Goal: Information Seeking & Learning: Find specific fact

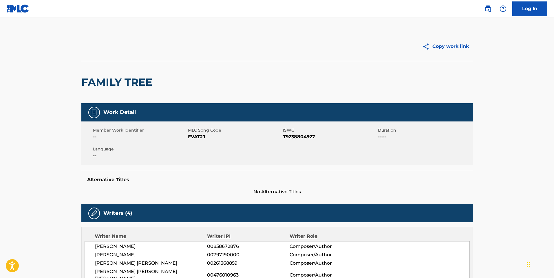
click at [534, 7] on link "Log In" at bounding box center [529, 8] width 35 height 14
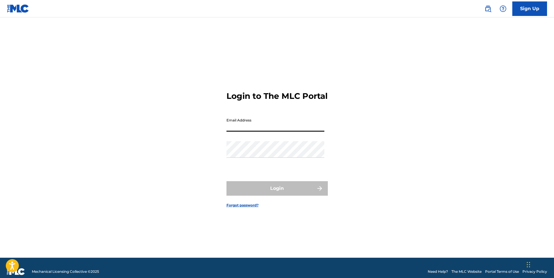
click at [265, 131] on input "Email Address" at bounding box center [275, 123] width 98 height 17
type input "A"
type input "[EMAIL_ADDRESS][DOMAIN_NAME]"
drag, startPoint x: 256, startPoint y: 132, endPoint x: 221, endPoint y: 134, distance: 35.4
click at [221, 134] on div "Login to The MLC Portal Email Address [EMAIL_ADDRESS][DOMAIN_NAME] Password Log…" at bounding box center [276, 145] width 405 height 226
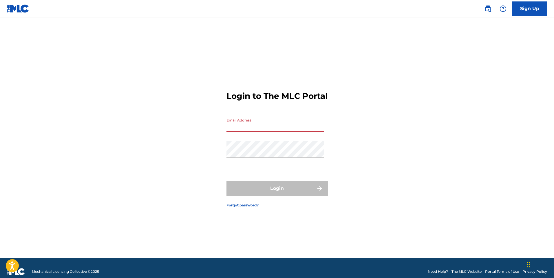
click at [251, 128] on input "Email Address" at bounding box center [275, 123] width 98 height 17
paste input "[PERSON_NAME][EMAIL_ADDRESS][DOMAIN_NAME]"
type input "[PERSON_NAME][EMAIL_ADDRESS][DOMAIN_NAME]"
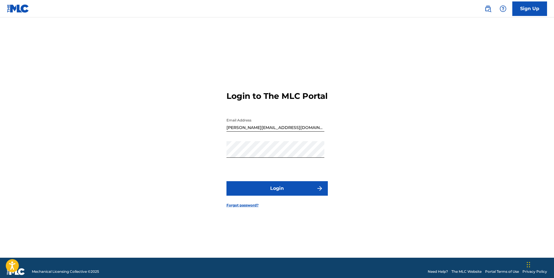
click at [394, 213] on div "Login to The MLC Portal Email Address [PERSON_NAME][EMAIL_ADDRESS][DOMAIN_NAME]…" at bounding box center [276, 145] width 405 height 226
click at [277, 194] on button "Login" at bounding box center [276, 188] width 101 height 14
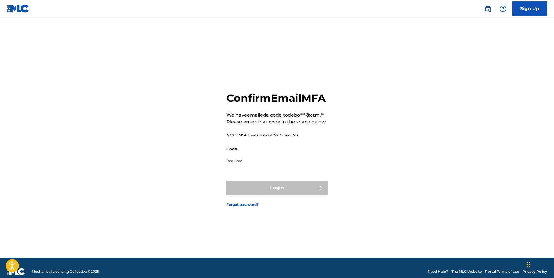
click at [237, 157] on input "Code" at bounding box center [275, 148] width 98 height 17
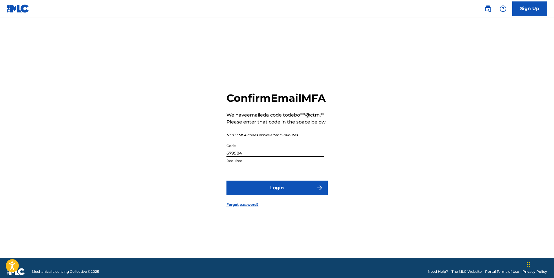
type input "679984"
click at [279, 195] on button "Login" at bounding box center [276, 187] width 101 height 14
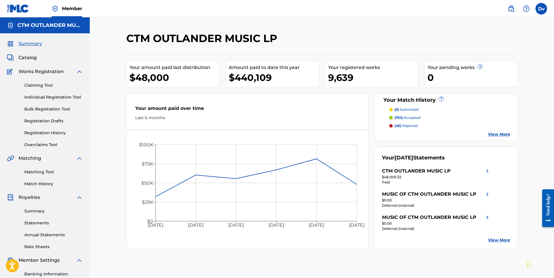
click at [332, 25] on div "CTM OUTLANDER MUSIC LP Your amount paid last distribution $48,000 Amount paid t…" at bounding box center [322, 174] width 464 height 314
click at [26, 56] on span "Catalog" at bounding box center [28, 57] width 18 height 7
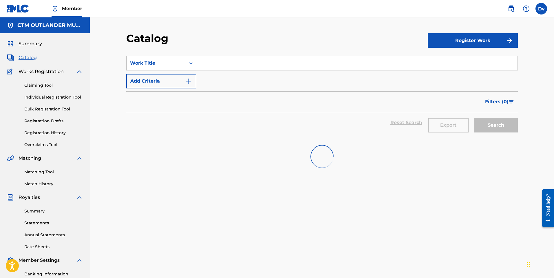
click at [190, 63] on icon "Search Form" at bounding box center [190, 63] width 3 height 2
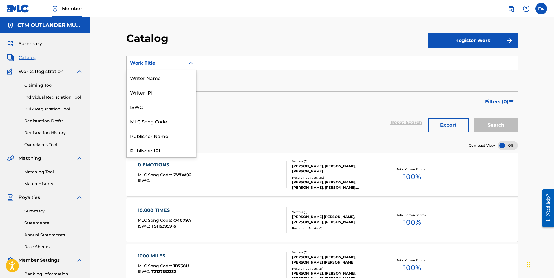
scroll to position [87, 0]
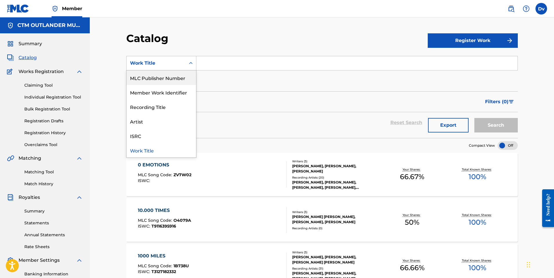
click at [179, 80] on div "MLC Publisher Number" at bounding box center [161, 77] width 69 height 14
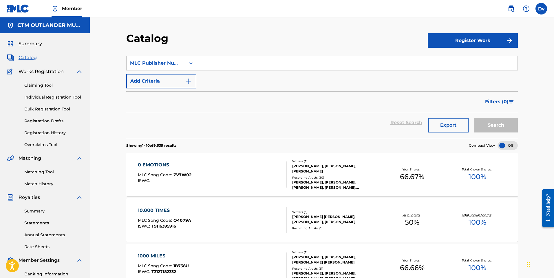
click at [217, 60] on input "Search Form" at bounding box center [356, 63] width 321 height 14
click at [292, 61] on input "music of ctm outlander" at bounding box center [356, 63] width 321 height 14
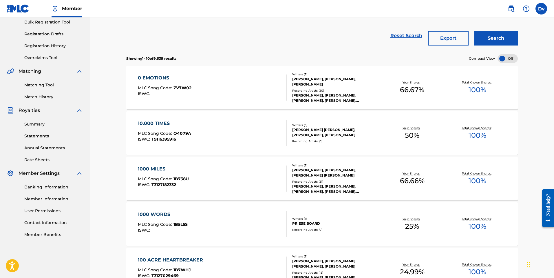
type input "music of ctm outlander"
click at [41, 198] on link "Member Information" at bounding box center [53, 199] width 58 height 6
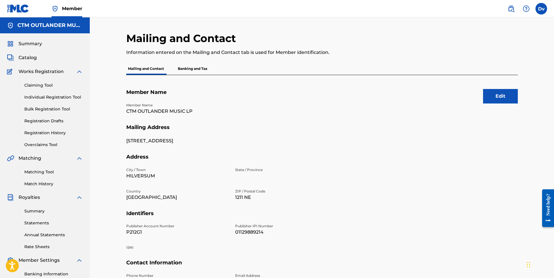
click at [27, 56] on span "Catalog" at bounding box center [28, 57] width 18 height 7
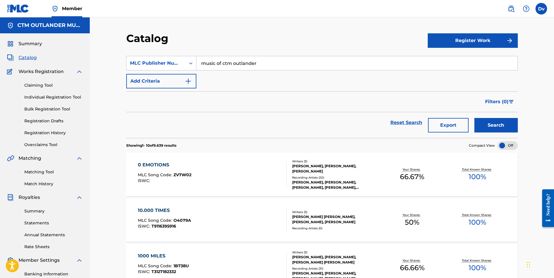
drag, startPoint x: 264, startPoint y: 64, endPoint x: 199, endPoint y: 66, distance: 64.9
click at [199, 66] on input "music of ctm outlander" at bounding box center [356, 63] width 321 height 14
type input "r"
type input "rear"
click at [190, 62] on icon "Search Form" at bounding box center [191, 63] width 6 height 6
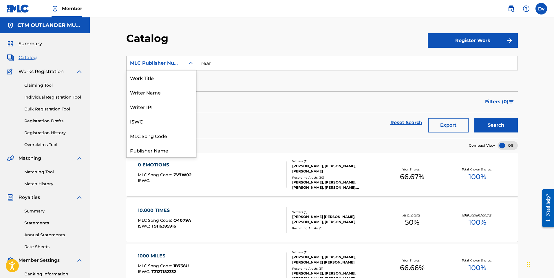
scroll to position [87, 0]
click at [144, 76] on div "Publisher IPI" at bounding box center [161, 77] width 69 height 14
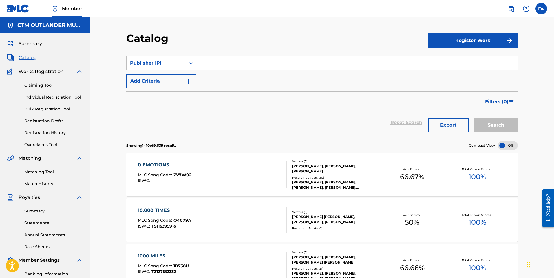
click at [217, 64] on input "Search Form" at bounding box center [356, 63] width 321 height 14
type input "music of ctm outlander"
click at [25, 58] on span "Catalog" at bounding box center [28, 57] width 18 height 7
click at [11, 56] on img at bounding box center [10, 57] width 7 height 7
click at [25, 42] on span "Summary" at bounding box center [30, 43] width 23 height 7
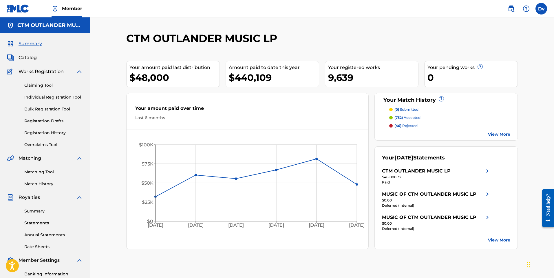
click at [446, 192] on div "MUSIC OF CTM OUTLANDER MUSIC LP" at bounding box center [429, 194] width 94 height 7
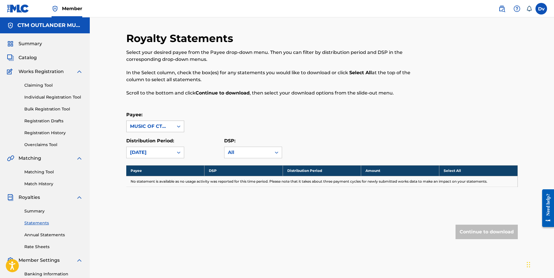
click at [177, 125] on icon at bounding box center [179, 126] width 6 height 6
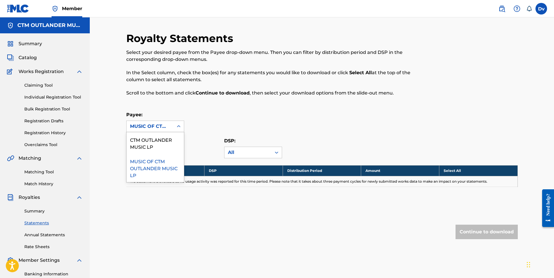
click at [162, 169] on div "MUSIC OF CTM OUTLANDER MUSIC LP" at bounding box center [155, 167] width 57 height 28
click at [177, 152] on icon at bounding box center [179, 152] width 6 height 6
click at [290, 111] on div "Royalty Statements Select your desired payee from the Payee drop-down menu. The…" at bounding box center [321, 147] width 391 height 230
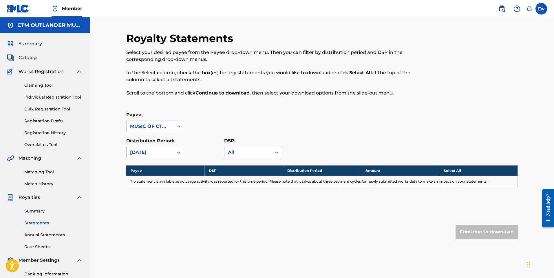
click at [35, 86] on link "Claiming Tool" at bounding box center [53, 85] width 58 height 6
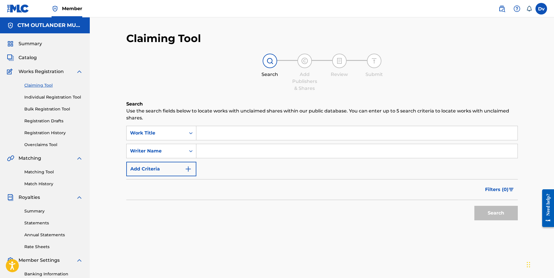
click at [219, 133] on input "Search Form" at bounding box center [356, 133] width 321 height 14
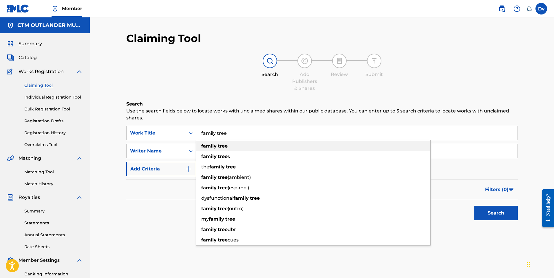
type input "family tree"
click at [228, 149] on div "family tree" at bounding box center [313, 146] width 234 height 10
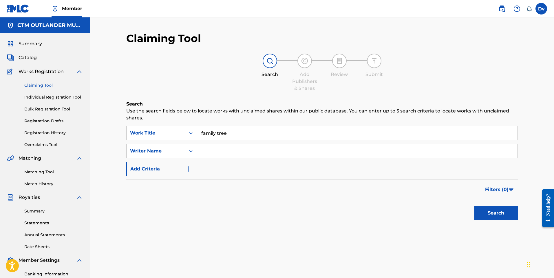
click at [234, 149] on input "Search Form" at bounding box center [356, 151] width 321 height 14
type input "smith"
click at [501, 208] on button "Search" at bounding box center [495, 213] width 43 height 14
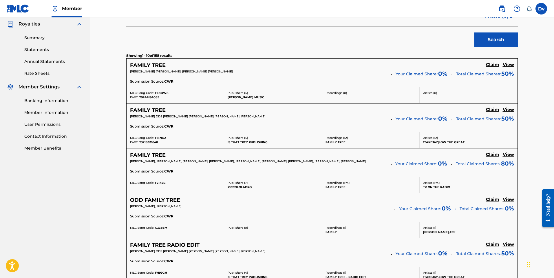
scroll to position [93, 0]
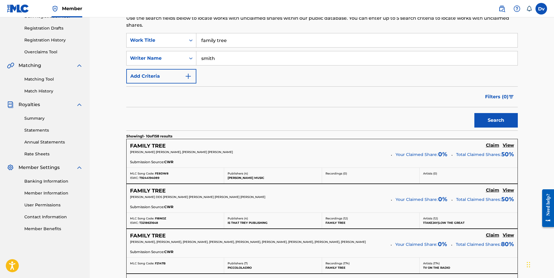
click at [187, 76] on img "Search Form" at bounding box center [188, 76] width 7 height 7
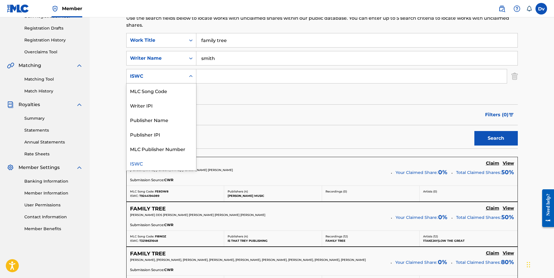
click at [187, 76] on div "Search Form" at bounding box center [191, 76] width 10 height 10
click at [170, 118] on div "Publisher Name" at bounding box center [161, 119] width 69 height 14
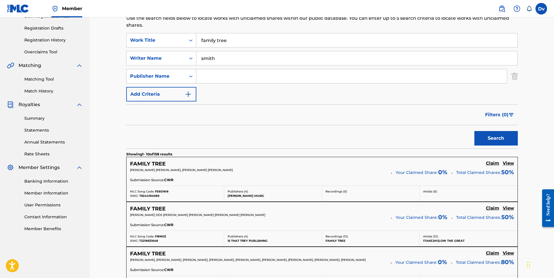
click at [218, 72] on input "Search Form" at bounding box center [351, 76] width 310 height 14
type input "music of ctm outlander"
click at [506, 140] on button "Search" at bounding box center [495, 138] width 43 height 14
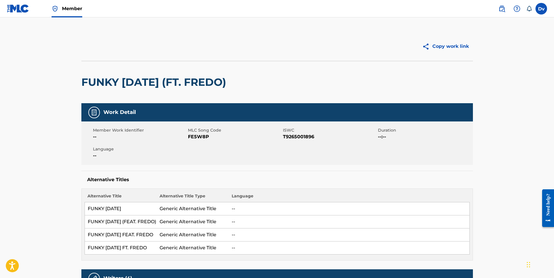
click at [540, 9] on label at bounding box center [541, 9] width 12 height 12
click at [541, 9] on input "Dv [PERSON_NAME] van de Wetering [EMAIL_ADDRESS][DOMAIN_NAME] Notification Pref…" at bounding box center [541, 9] width 0 height 0
click at [484, 39] on h3 "Dv" at bounding box center [487, 37] width 12 height 10
click at [541, 9] on input "Dv [PERSON_NAME] van de Wetering [EMAIL_ADDRESS][DOMAIN_NAME] Notification Pref…" at bounding box center [541, 9] width 0 height 0
click at [18, 6] on img at bounding box center [18, 8] width 22 height 8
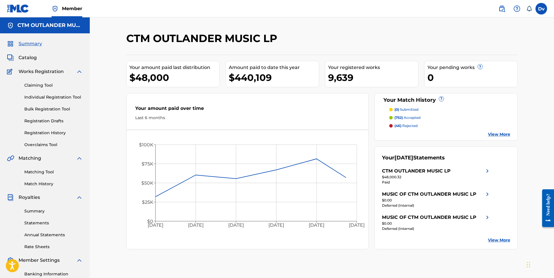
click at [28, 57] on span "Catalog" at bounding box center [28, 57] width 18 height 7
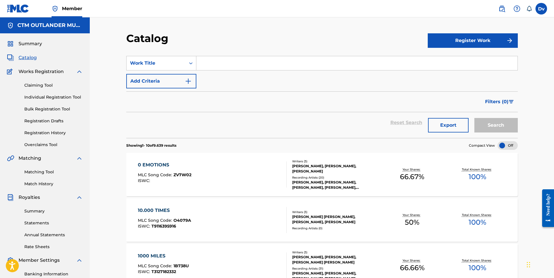
click at [215, 63] on input "Search Form" at bounding box center [356, 63] width 321 height 14
type input "funky friday"
click at [474, 118] on button "Search" at bounding box center [495, 125] width 43 height 14
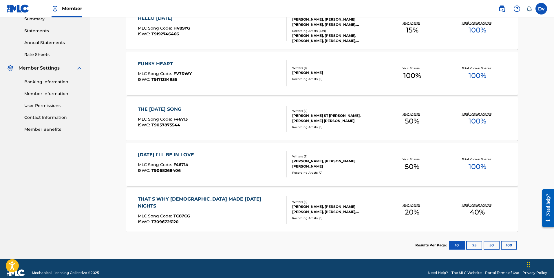
scroll to position [201, 0]
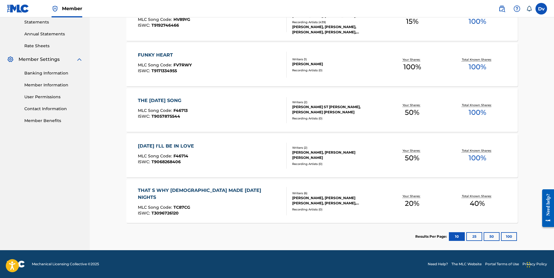
click at [508, 236] on button "100" at bounding box center [509, 236] width 16 height 9
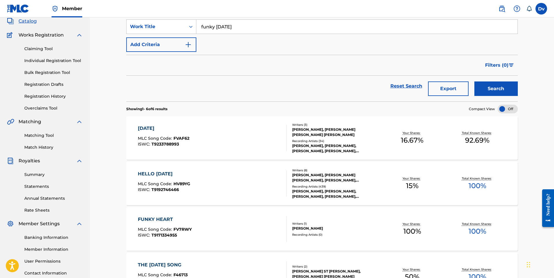
scroll to position [116, 0]
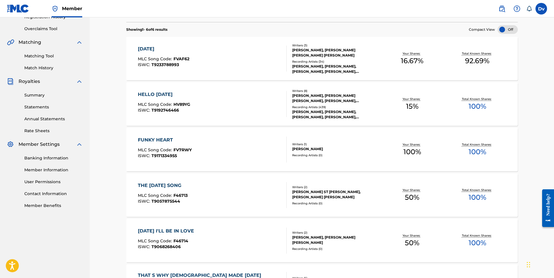
click at [148, 47] on div "FRIDAY" at bounding box center [164, 48] width 52 height 7
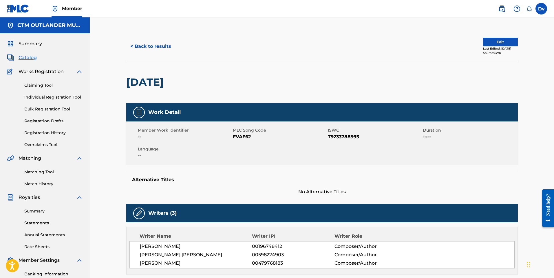
click at [143, 45] on button "< Back to results" at bounding box center [150, 46] width 49 height 14
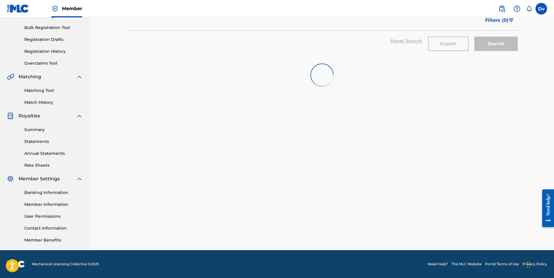
scroll to position [116, 0]
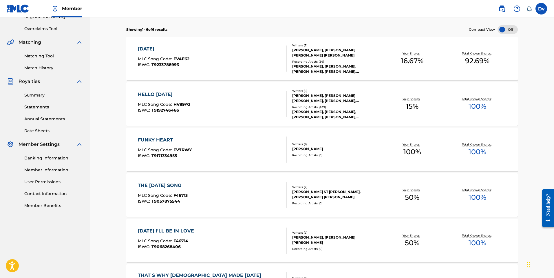
click at [149, 140] on div "FUNKY HEART" at bounding box center [165, 139] width 54 height 7
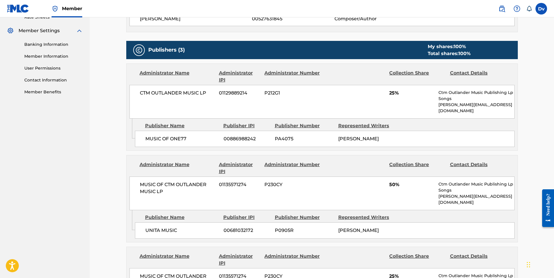
scroll to position [232, 0]
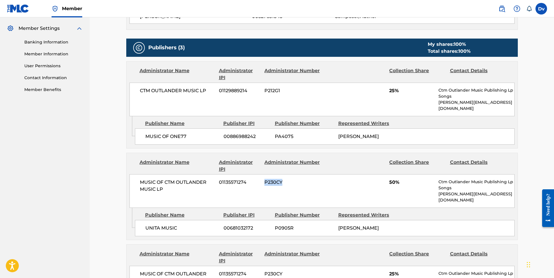
drag, startPoint x: 287, startPoint y: 176, endPoint x: 263, endPoint y: 176, distance: 23.7
click at [263, 176] on div "MUSIC OF CTM OUTLANDER MUSIC LP 01135571274 P230CY 50% Ctm Outlander Music Publ…" at bounding box center [321, 191] width 385 height 34
copy span "P230CY"
drag, startPoint x: 164, startPoint y: 184, endPoint x: 140, endPoint y: 178, distance: 24.5
click at [140, 179] on span "MUSIC OF CTM OUTLANDER MUSIC LP" at bounding box center [177, 186] width 75 height 14
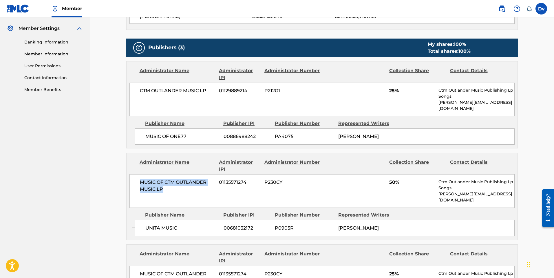
copy span "MUSIC OF CTM OUTLANDER MUSIC LP"
drag, startPoint x: 248, startPoint y: 175, endPoint x: 219, endPoint y: 175, distance: 28.7
click at [219, 179] on span "01135571274" at bounding box center [239, 182] width 41 height 7
copy span "01135571274"
click at [542, 9] on label at bounding box center [541, 9] width 12 height 12
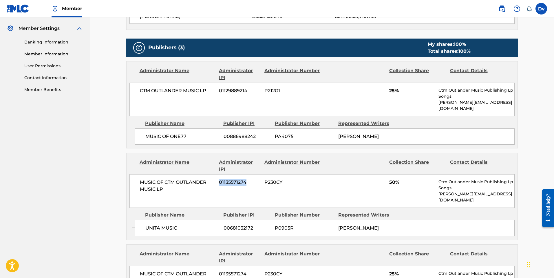
click at [541, 9] on input "Dv Deborah van de Wetering deborah@ctm.nl Notification Preferences Profile Log …" at bounding box center [541, 9] width 0 height 0
